Goal: Task Accomplishment & Management: Use online tool/utility

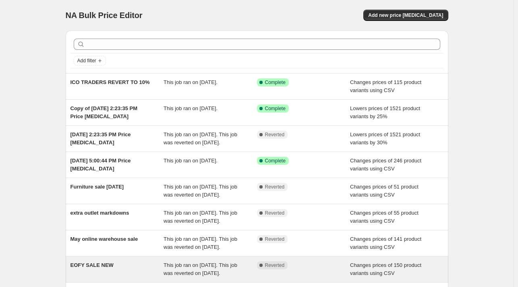
drag, startPoint x: 347, startPoint y: 213, endPoint x: 304, endPoint y: 267, distance: 69.4
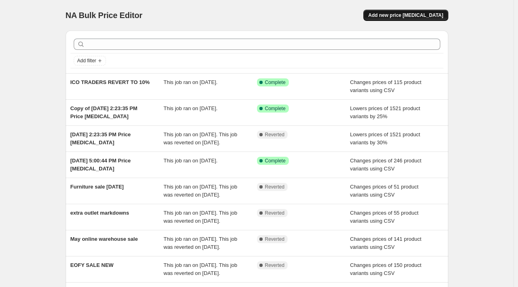
drag, startPoint x: 304, startPoint y: 267, endPoint x: 405, endPoint y: 14, distance: 271.9
click at [405, 14] on span "Add new price [MEDICAL_DATA]" at bounding box center [405, 15] width 75 height 6
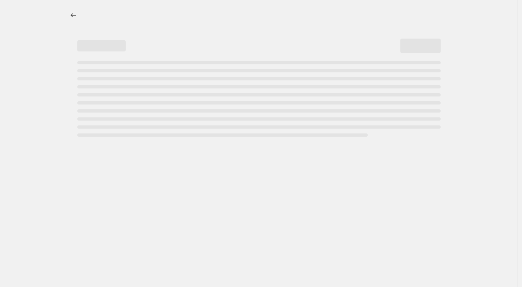
select select "percentage"
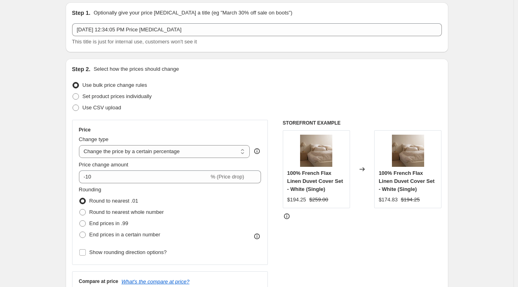
scroll to position [81, 0]
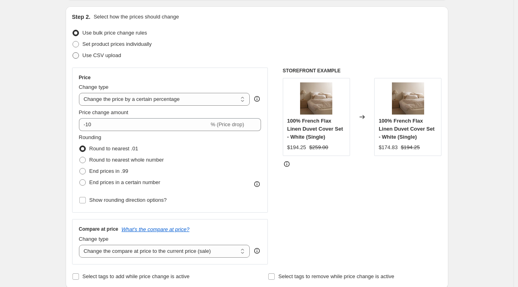
click at [87, 55] on span "Use CSV upload" at bounding box center [102, 55] width 39 height 6
click at [73, 53] on input "Use CSV upload" at bounding box center [72, 52] width 0 height 0
radio input "true"
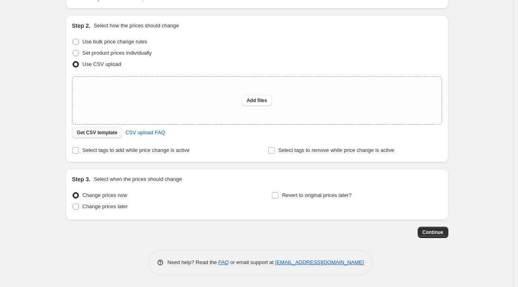
click at [101, 133] on span "Get CSV template" at bounding box center [97, 133] width 41 height 6
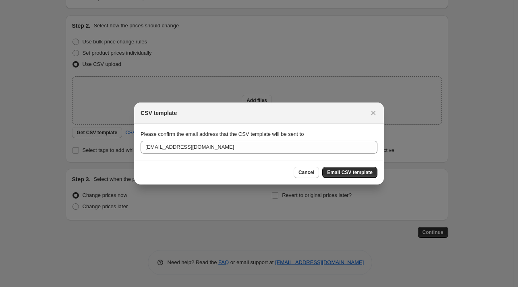
scroll to position [0, 0]
click at [356, 168] on button "Email CSV template" at bounding box center [349, 172] width 55 height 11
